Goal: Transaction & Acquisition: Book appointment/travel/reservation

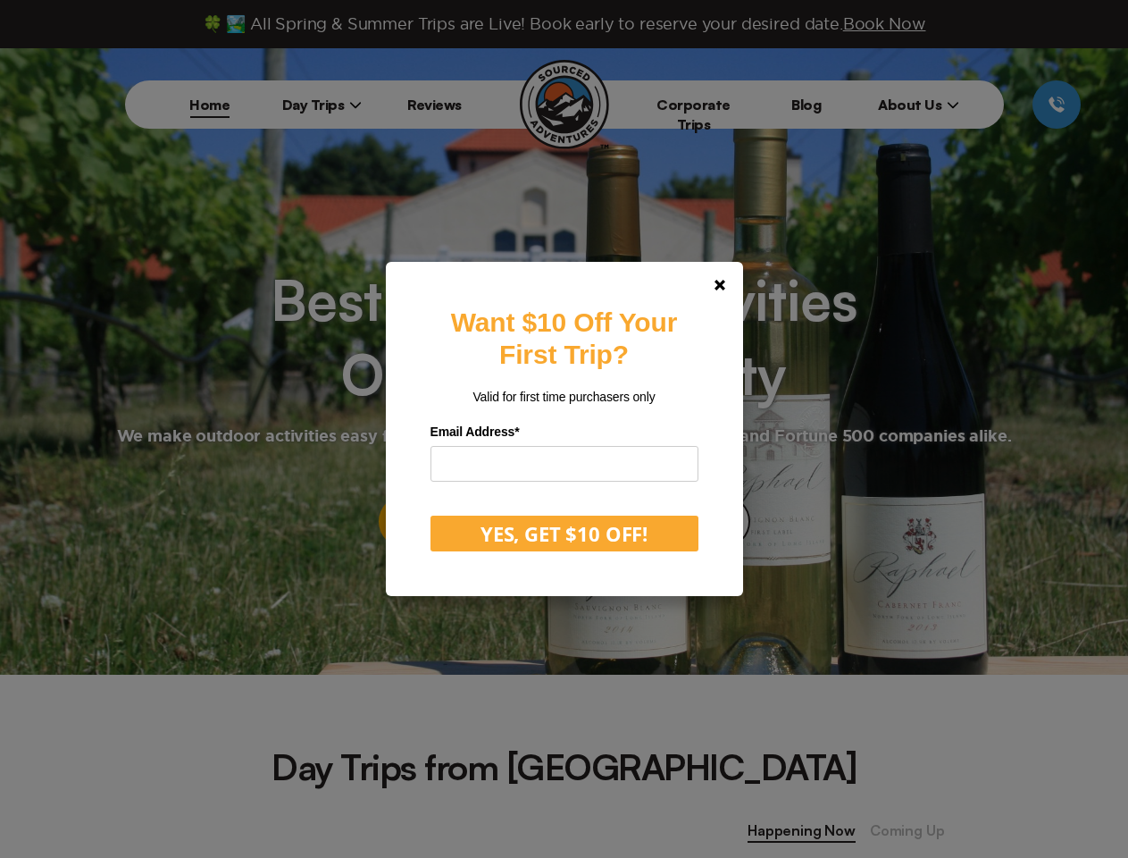
click at [564, 429] on label "Email Address *" at bounding box center [565, 432] width 268 height 28
click at [725, 285] on polygon at bounding box center [720, 285] width 11 height 11
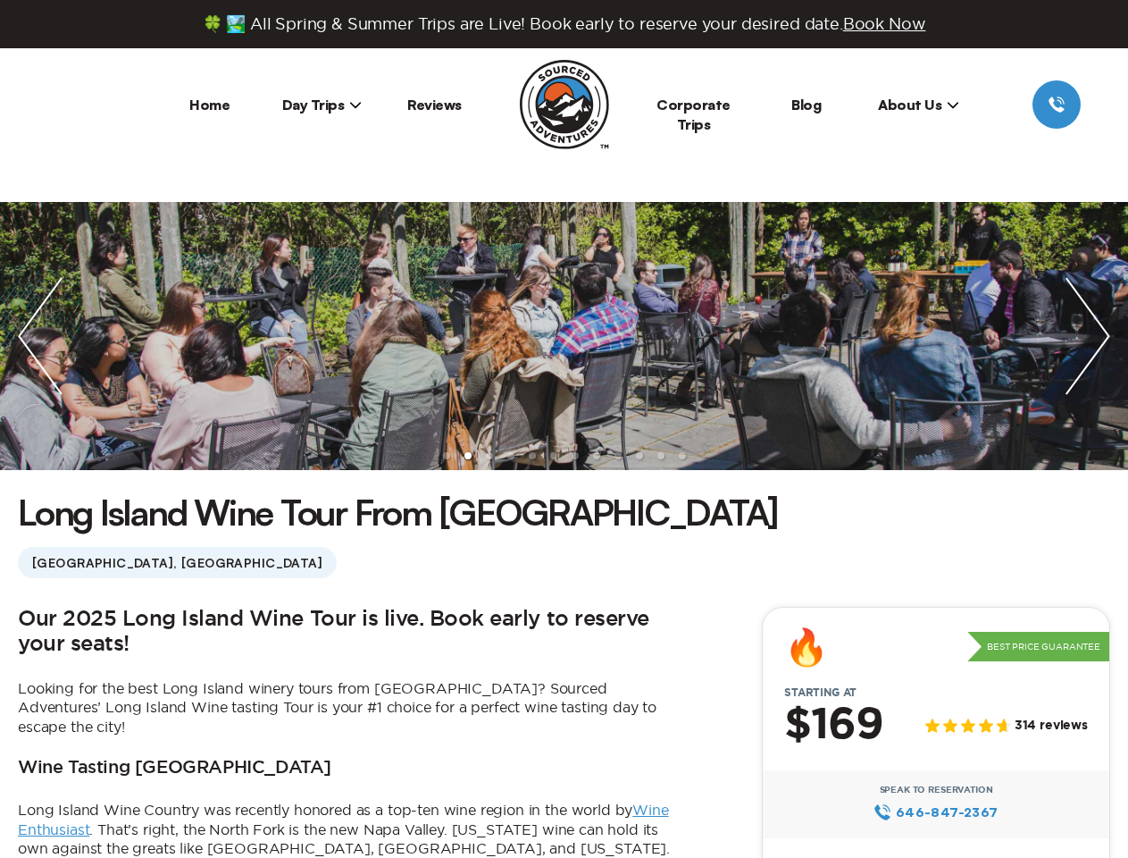
click at [564, 429] on ul at bounding box center [564, 336] width 1128 height 268
click at [890, 23] on span "Book Now" at bounding box center [884, 23] width 83 height 17
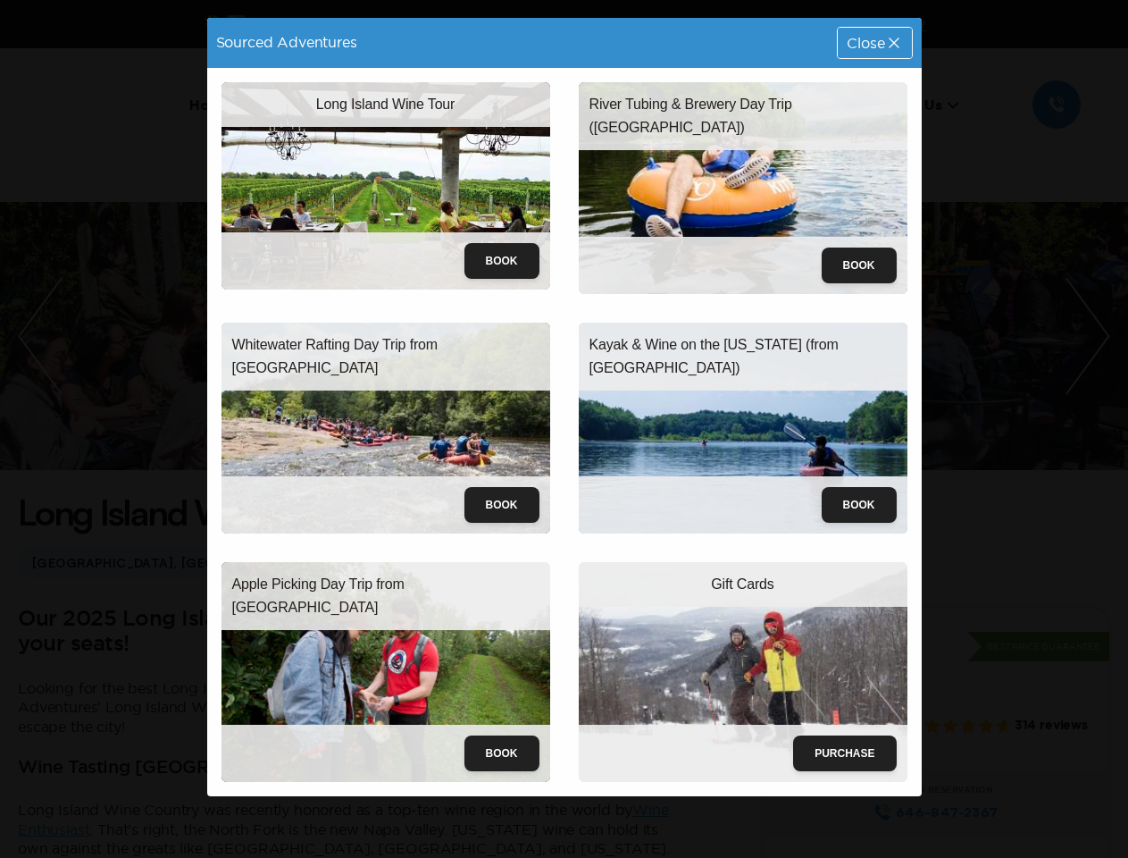
click at [323, 308] on div "Whitewater Rafting Day Trip from NYC Book" at bounding box center [385, 428] width 357 height 240
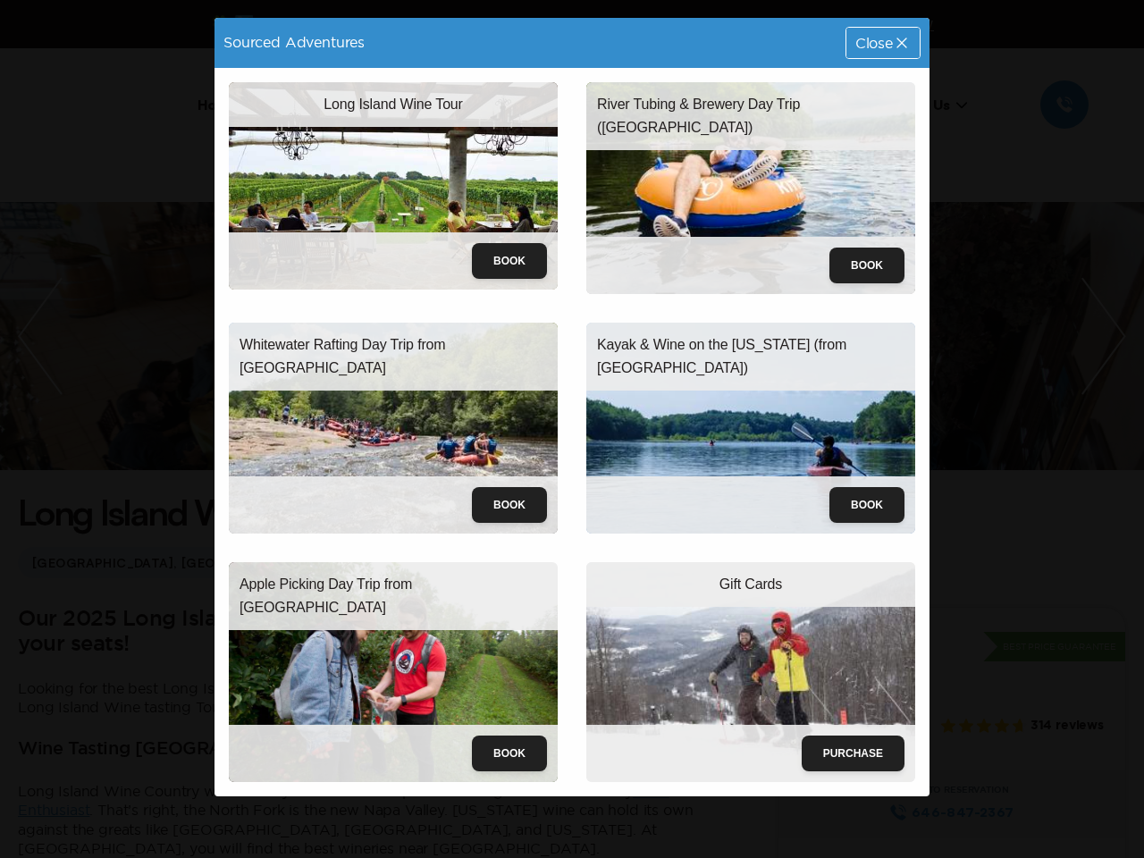
click at [918, 105] on div "River Tubing & Brewery Day Trip (NYC) Book" at bounding box center [750, 188] width 357 height 240
click at [48, 148] on div "Sourced Adventures Close Long Island Wine Tour Book River Tubing & Brewery Day …" at bounding box center [572, 429] width 1144 height 858
click at [40, 336] on div "Sourced Adventures Close Long Island Wine Tour Book River Tubing & Brewery Day …" at bounding box center [572, 429] width 1144 height 858
click at [564, 336] on div "Sourced Adventures Close Long Island Wine Tour Book River Tubing & Brewery Day …" at bounding box center [572, 429] width 1144 height 858
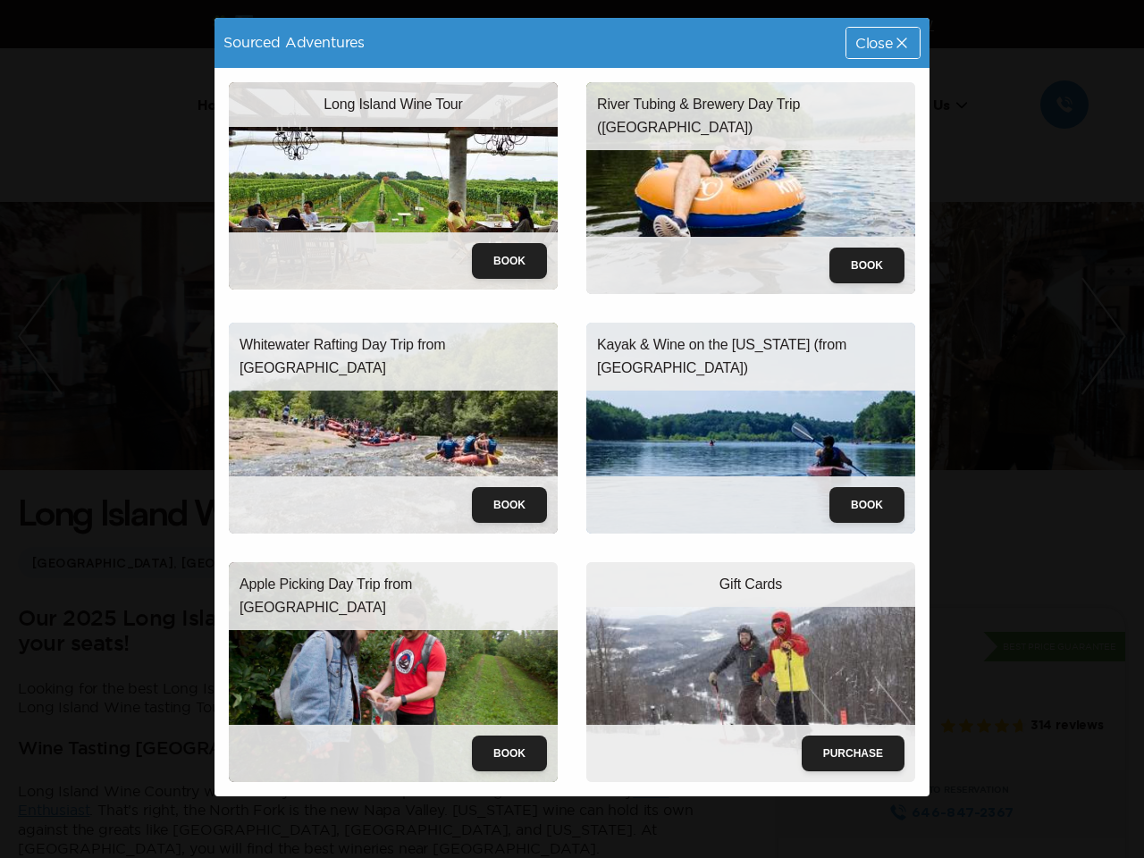
click at [564, 336] on div "Sourced Adventures Close Long Island Wine Tour Book River Tubing & Brewery Day …" at bounding box center [572, 429] width 1144 height 858
